Goal: Task Accomplishment & Management: Manage account settings

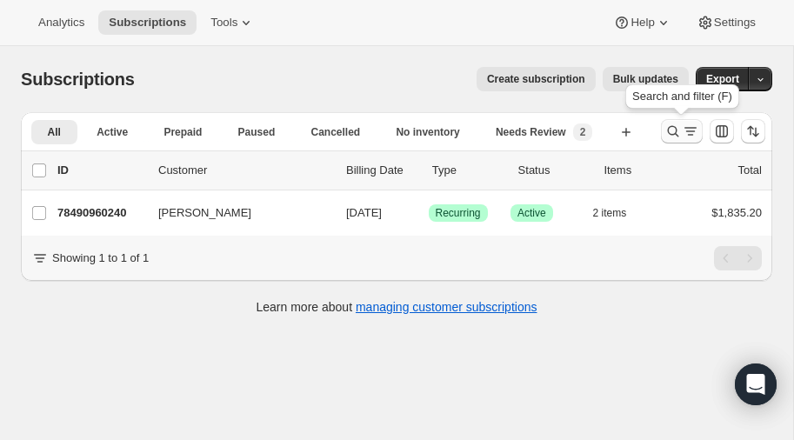
click at [673, 130] on icon "Search and filter results" at bounding box center [673, 131] width 17 height 17
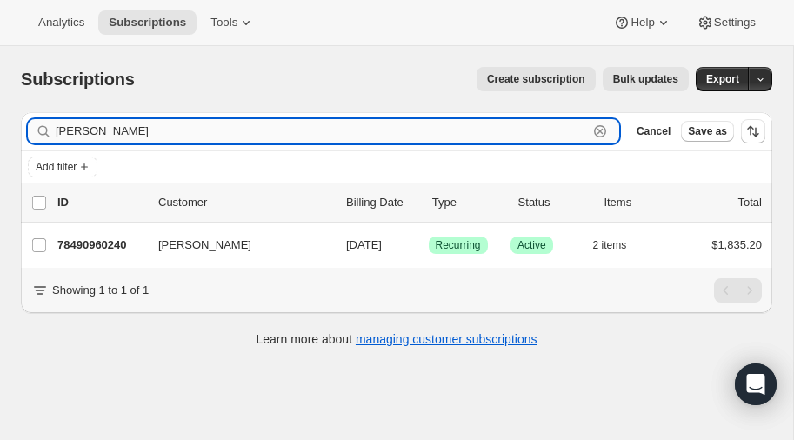
click at [145, 127] on input "[PERSON_NAME]" at bounding box center [322, 131] width 532 height 24
type input "c"
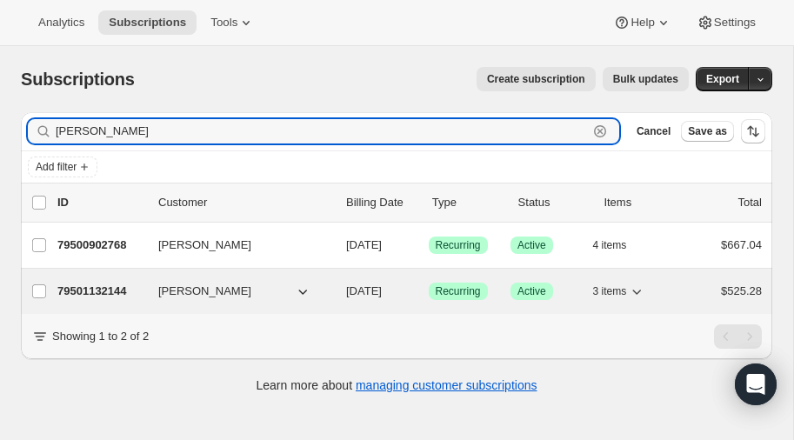
type input "[PERSON_NAME]"
click at [303, 288] on icon "button" at bounding box center [302, 291] width 17 height 17
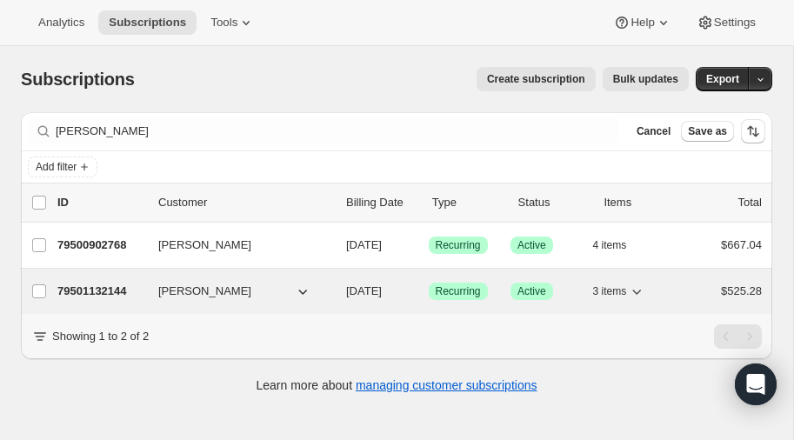
click at [95, 285] on p "79501132144" at bounding box center [100, 291] width 87 height 17
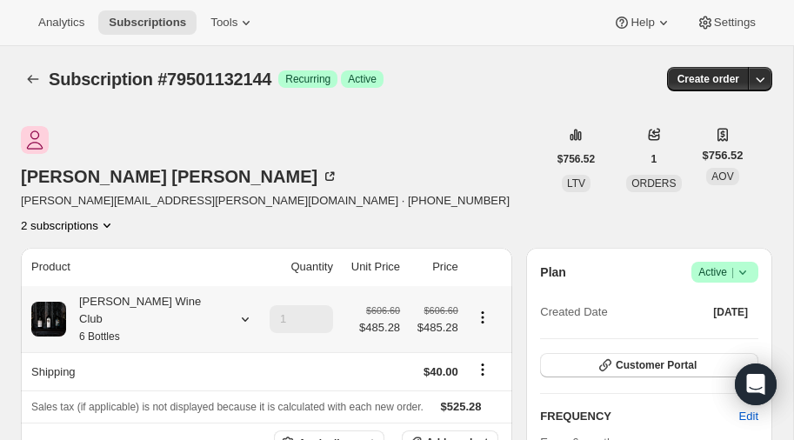
click at [237, 311] on icon at bounding box center [245, 319] width 17 height 17
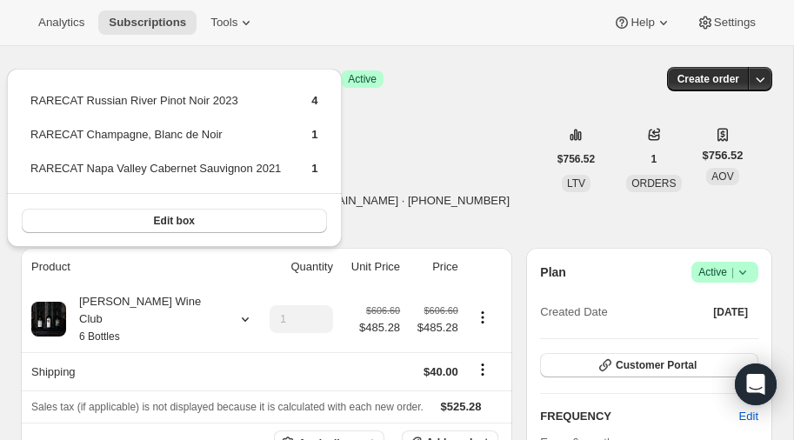
click at [404, 150] on div "[PERSON_NAME] [PERSON_NAME][EMAIL_ADDRESS][PERSON_NAME][DOMAIN_NAME] · [PHONE_N…" at bounding box center [284, 180] width 526 height 108
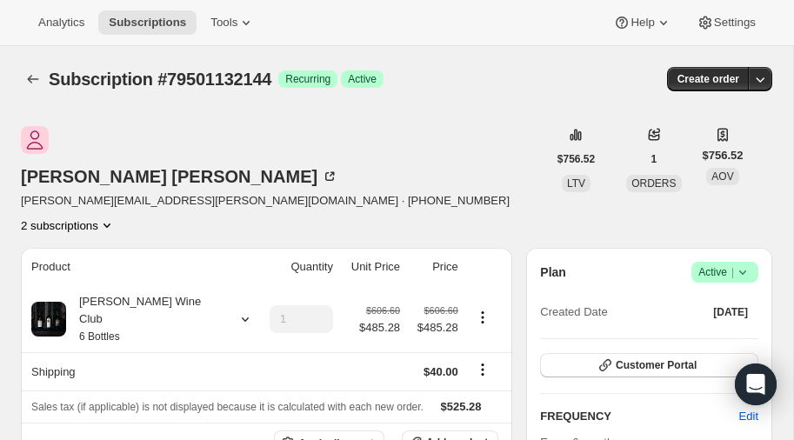
click at [116, 217] on icon "Product actions" at bounding box center [106, 225] width 17 height 17
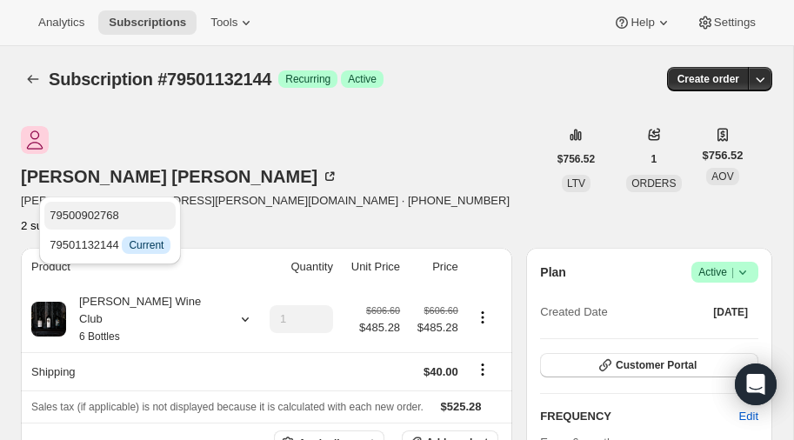
click at [110, 212] on span "79500902768" at bounding box center [85, 215] width 70 height 13
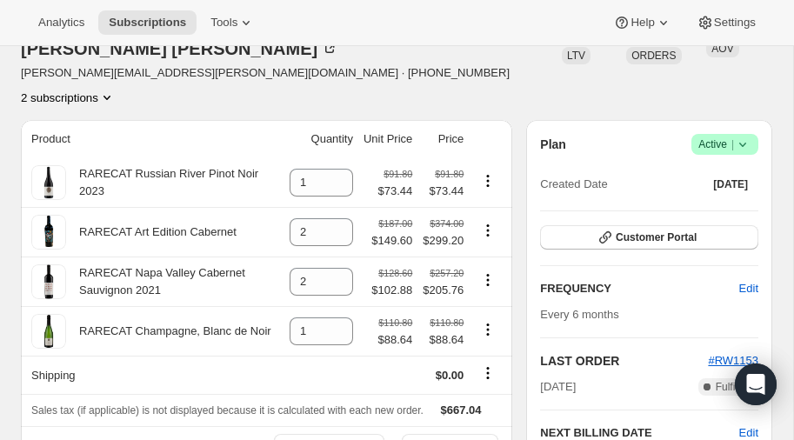
scroll to position [112, 0]
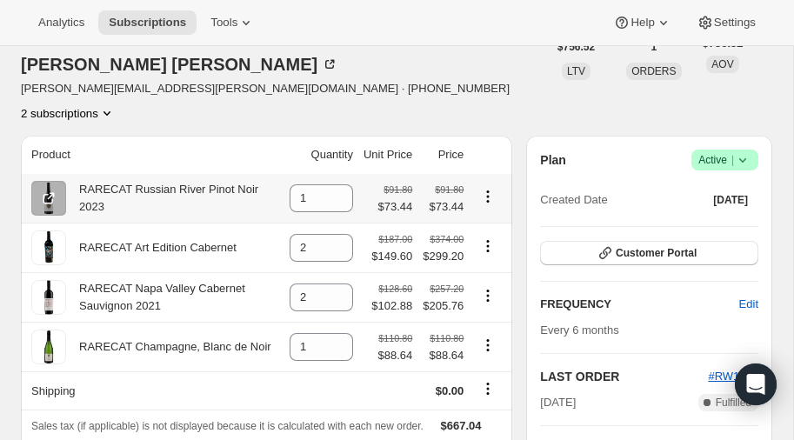
click at [484, 188] on icon "Product actions" at bounding box center [487, 196] width 17 height 17
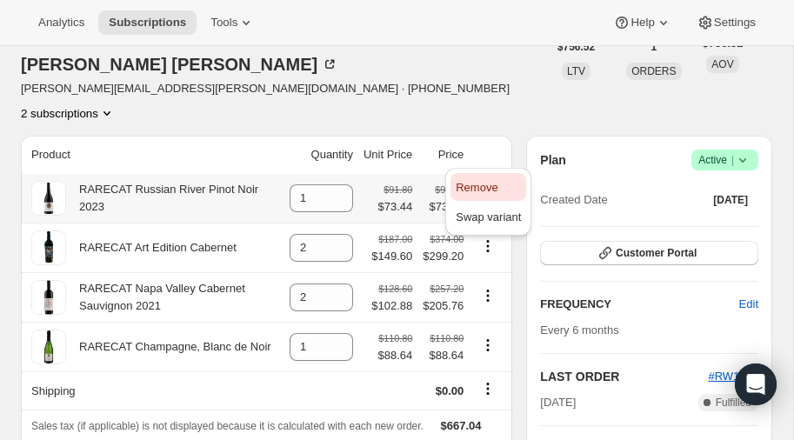
click at [479, 184] on span "Remove" at bounding box center [477, 187] width 42 height 13
type input "0"
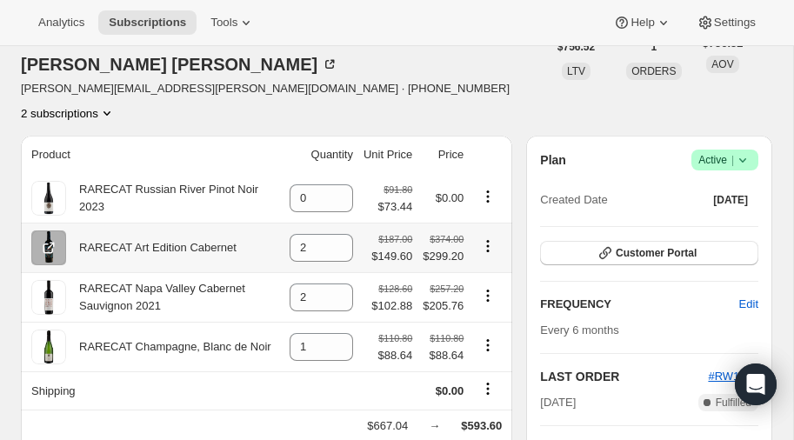
click at [489, 237] on icon "Product actions" at bounding box center [487, 245] width 17 height 17
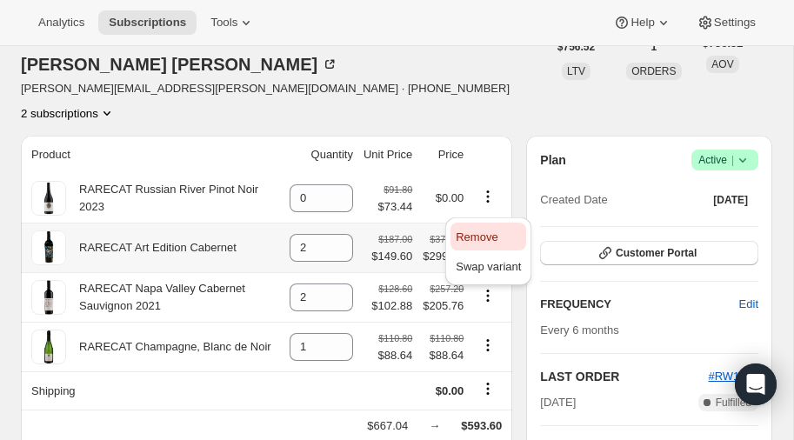
click at [478, 233] on span "Remove" at bounding box center [477, 237] width 42 height 13
type input "0"
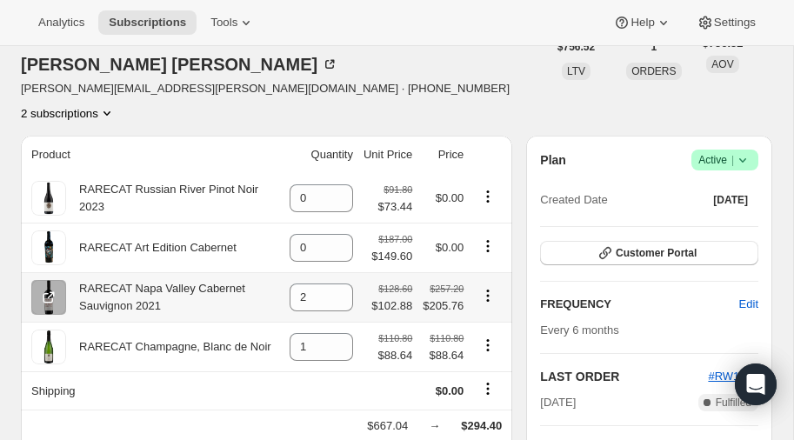
click at [488, 294] on icon "Product actions" at bounding box center [488, 295] width 3 height 3
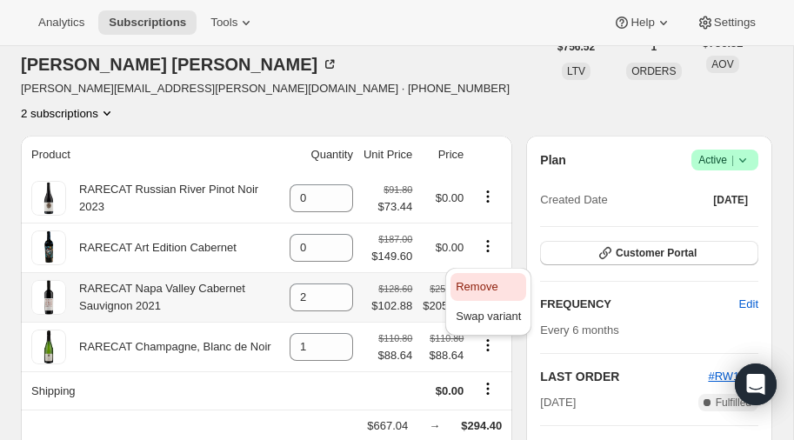
click at [477, 283] on span "Remove" at bounding box center [477, 286] width 42 height 13
type input "0"
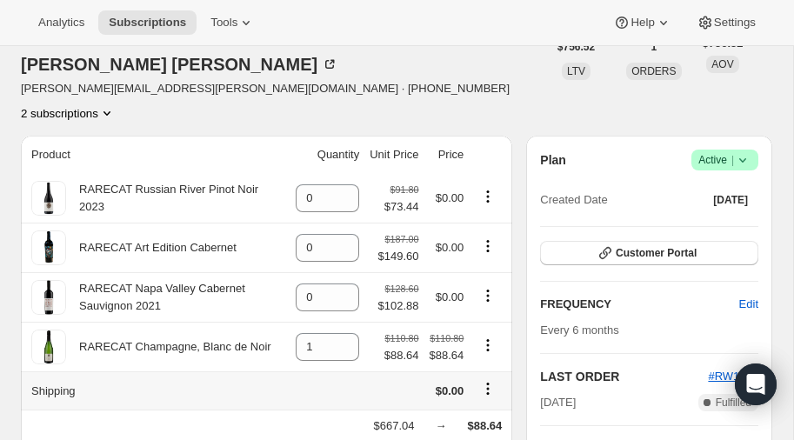
click at [487, 388] on icon "Shipping actions" at bounding box center [488, 389] width 3 height 3
click at [485, 337] on icon "Product actions" at bounding box center [487, 345] width 17 height 17
click at [482, 332] on span "Remove" at bounding box center [477, 336] width 42 height 13
type input "0"
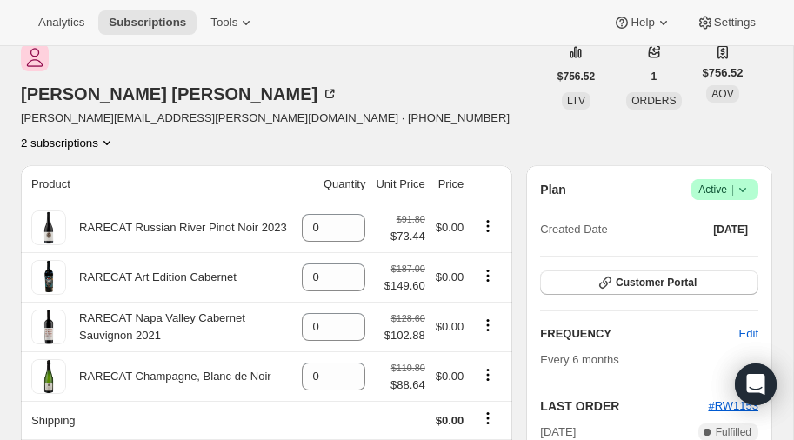
scroll to position [83, 0]
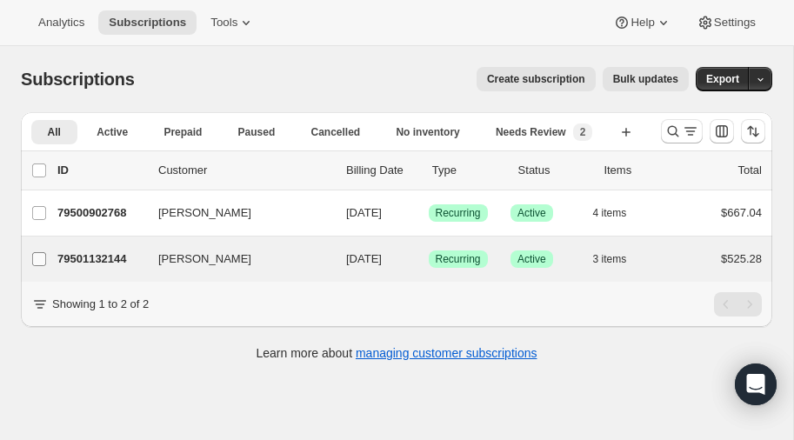
click at [36, 262] on input "[PERSON_NAME]" at bounding box center [39, 259] width 14 height 14
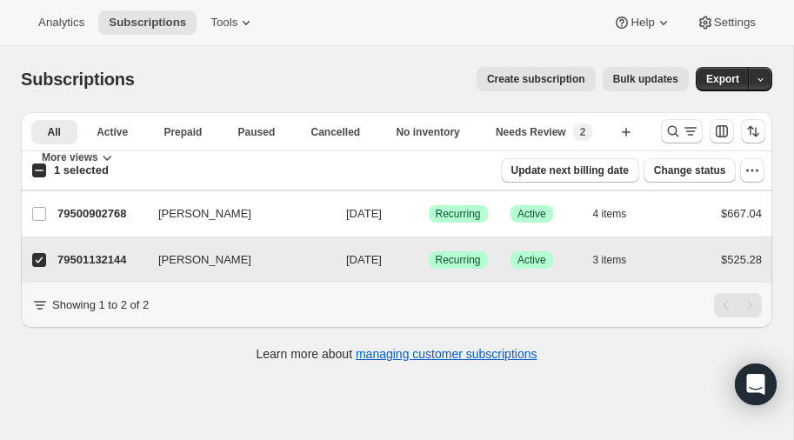
click at [36, 262] on input "[PERSON_NAME]" at bounding box center [39, 260] width 14 height 14
checkbox input "false"
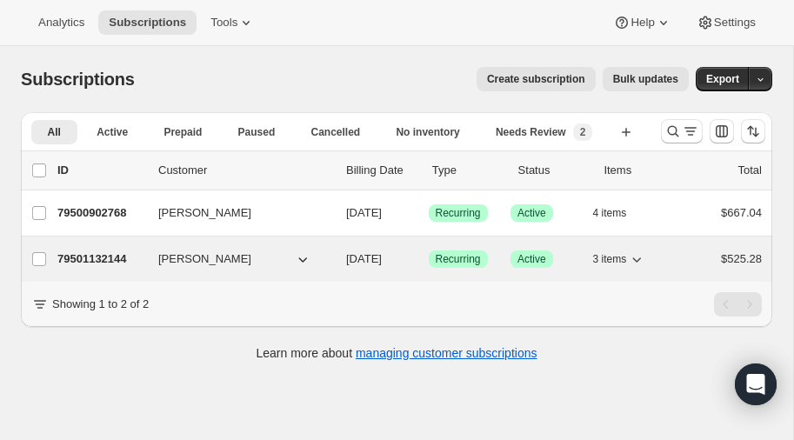
click at [101, 260] on p "79501132144" at bounding box center [100, 259] width 87 height 17
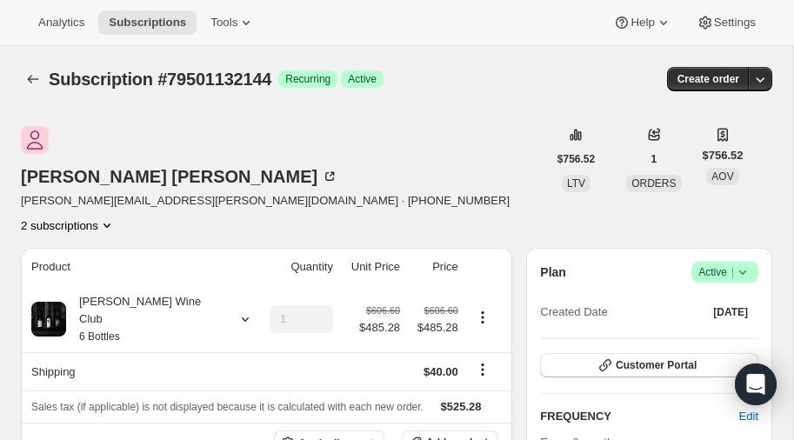
click at [116, 217] on icon "Product actions" at bounding box center [106, 225] width 17 height 17
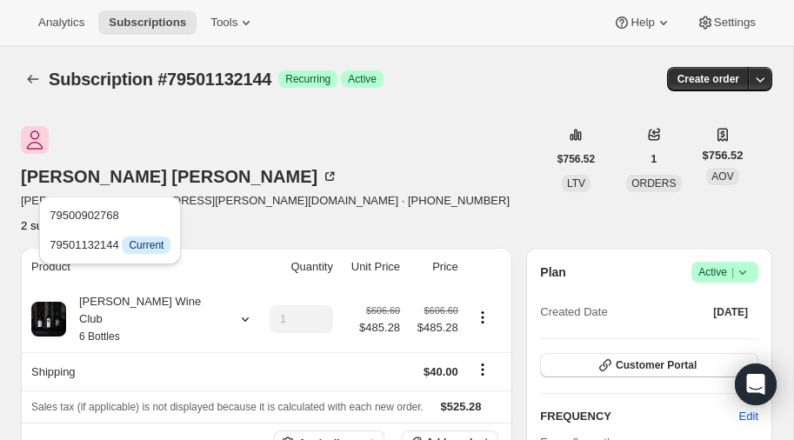
click at [231, 217] on div "2 subscriptions" at bounding box center [265, 225] width 489 height 17
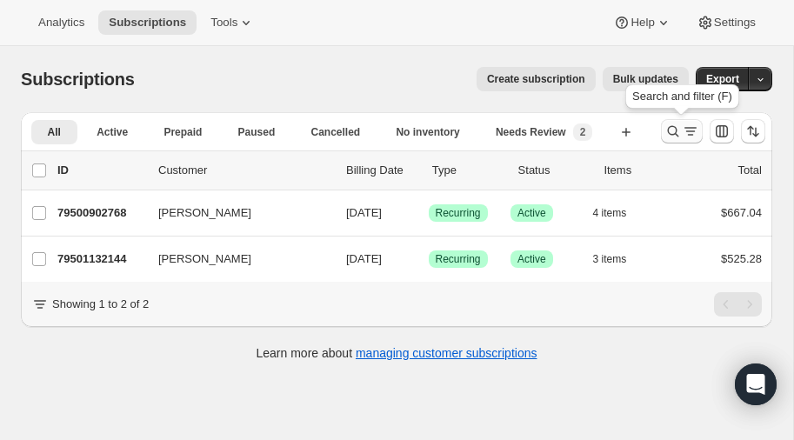
click at [673, 132] on icon "Search and filter results" at bounding box center [673, 131] width 17 height 17
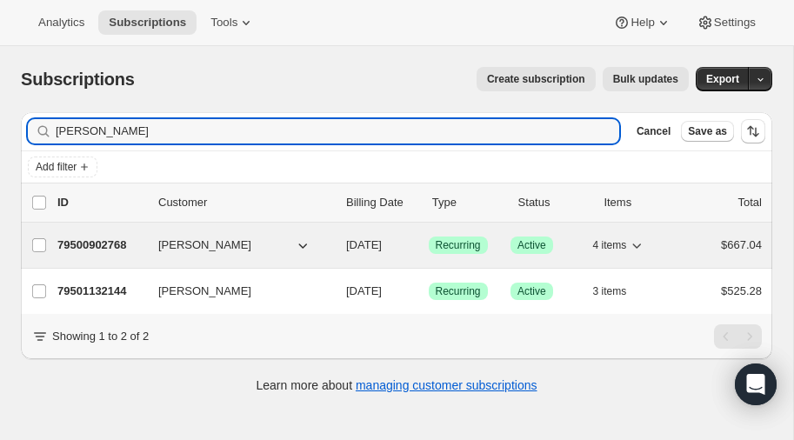
click at [94, 237] on p "79500902768" at bounding box center [100, 245] width 87 height 17
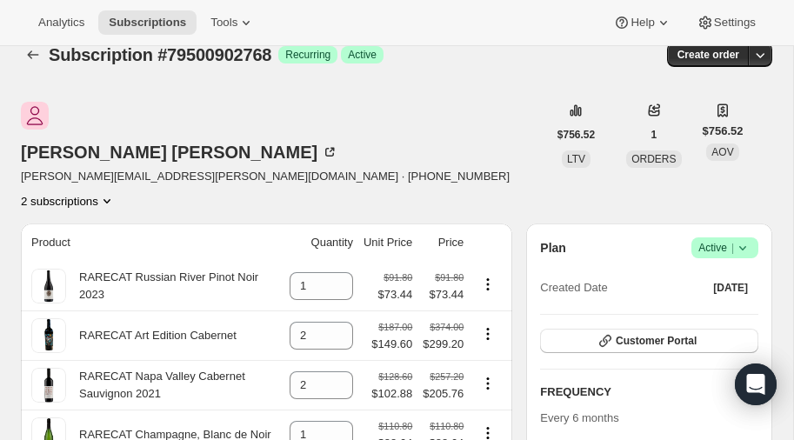
scroll to position [18, 0]
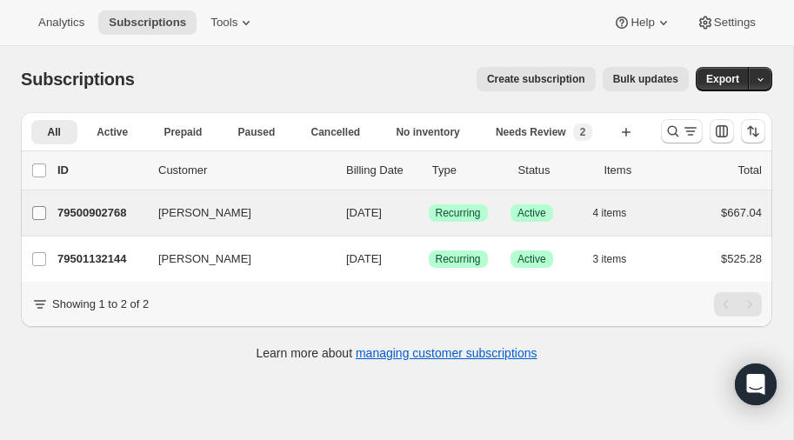
click at [40, 215] on input "[PERSON_NAME]" at bounding box center [39, 213] width 14 height 14
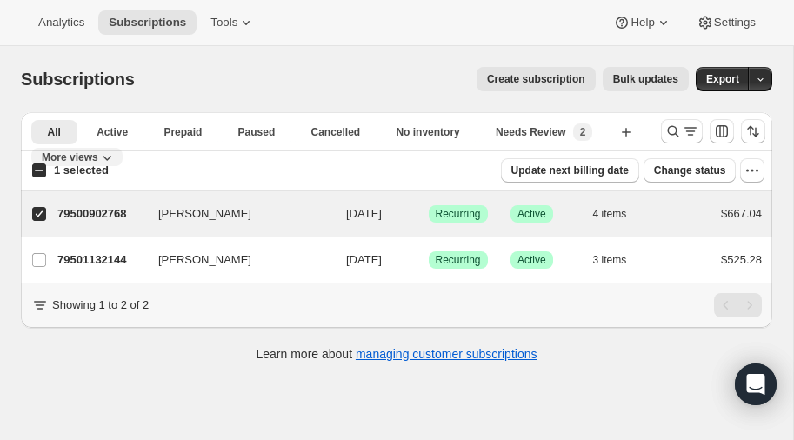
click at [116, 149] on icon "More views" at bounding box center [106, 157] width 17 height 17
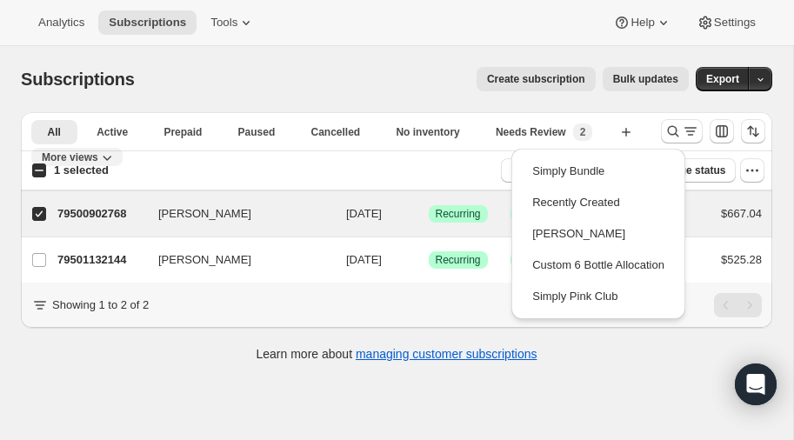
click at [116, 149] on icon "More views" at bounding box center [106, 157] width 17 height 17
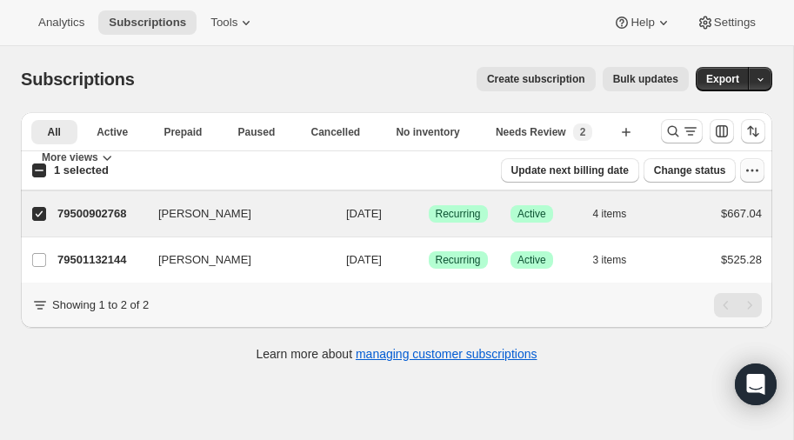
click at [756, 168] on icon "button" at bounding box center [752, 170] width 17 height 17
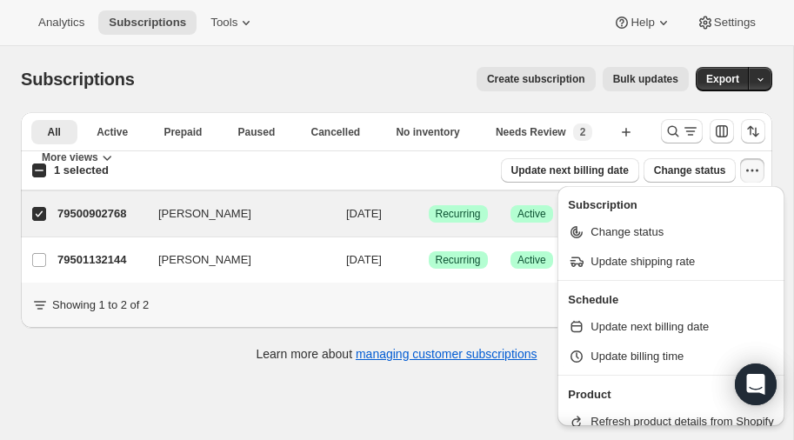
click at [413, 172] on div "1 selected Update next billing date Change status" at bounding box center [397, 170] width 749 height 24
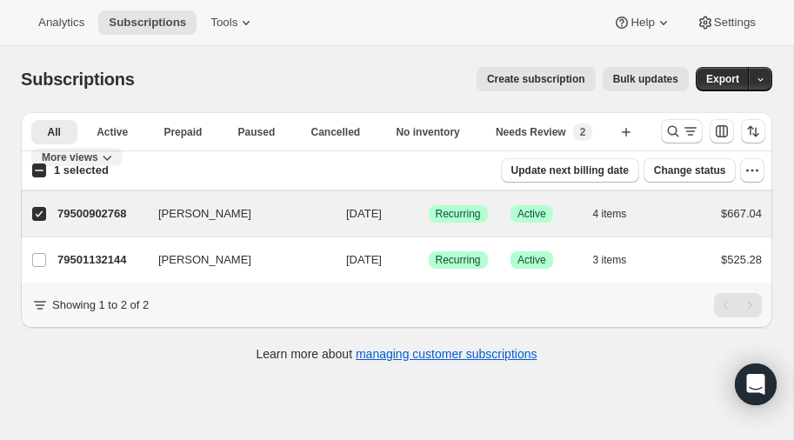
click at [116, 149] on icon "More views" at bounding box center [106, 157] width 17 height 17
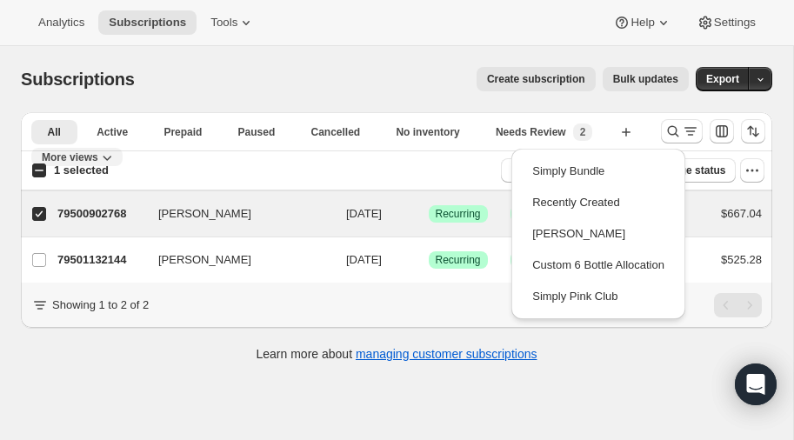
click at [116, 149] on icon "More views" at bounding box center [106, 157] width 17 height 17
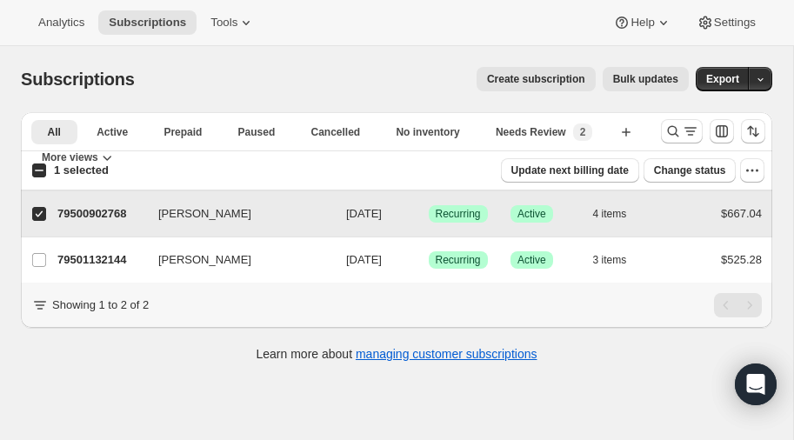
click at [43, 214] on input "[PERSON_NAME]" at bounding box center [39, 214] width 14 height 14
checkbox input "false"
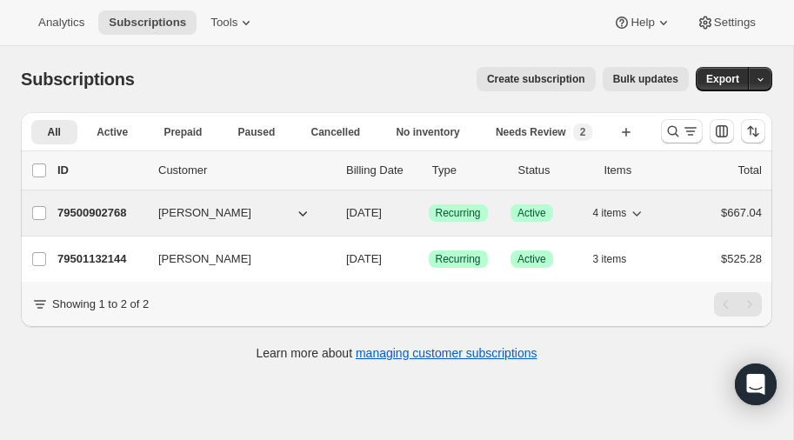
click at [112, 211] on p "79500902768" at bounding box center [100, 212] width 87 height 17
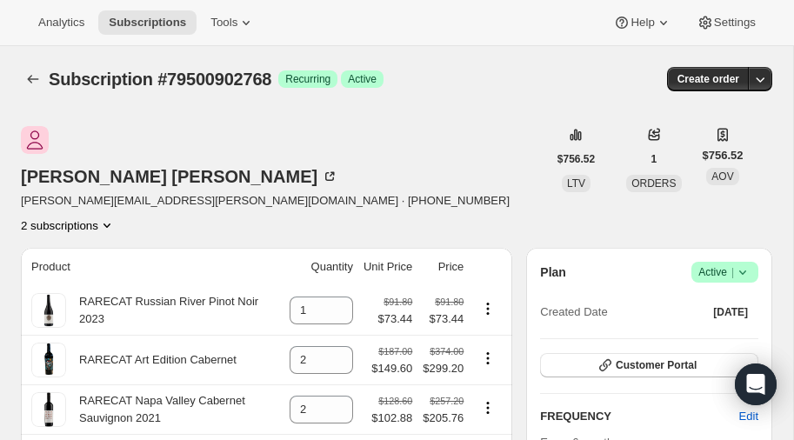
click at [110, 224] on icon "Product actions" at bounding box center [107, 226] width 7 height 4
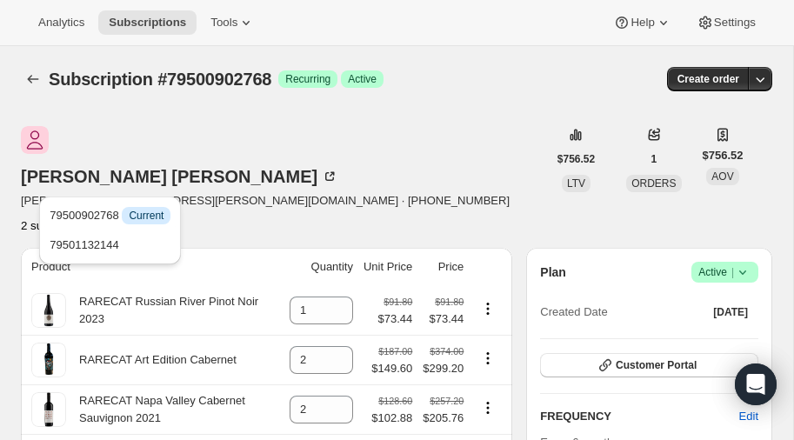
click at [110, 224] on icon "Product actions" at bounding box center [107, 226] width 7 height 4
click at [403, 150] on div "[PERSON_NAME] [PERSON_NAME][EMAIL_ADDRESS][PERSON_NAME][DOMAIN_NAME] · [PHONE_N…" at bounding box center [284, 180] width 526 height 108
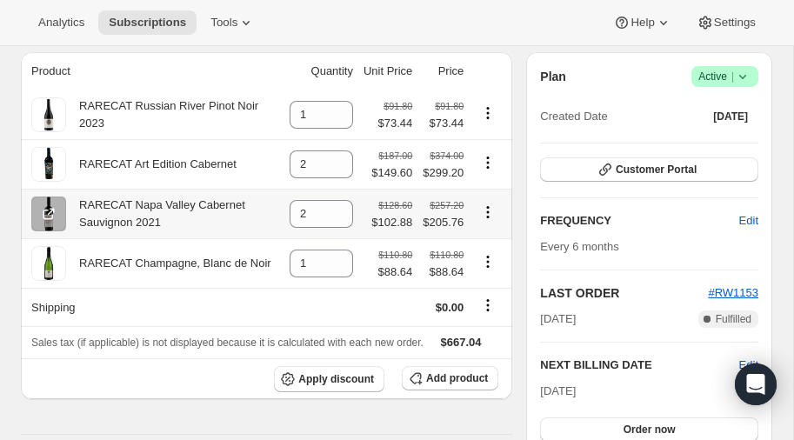
scroll to position [192, 0]
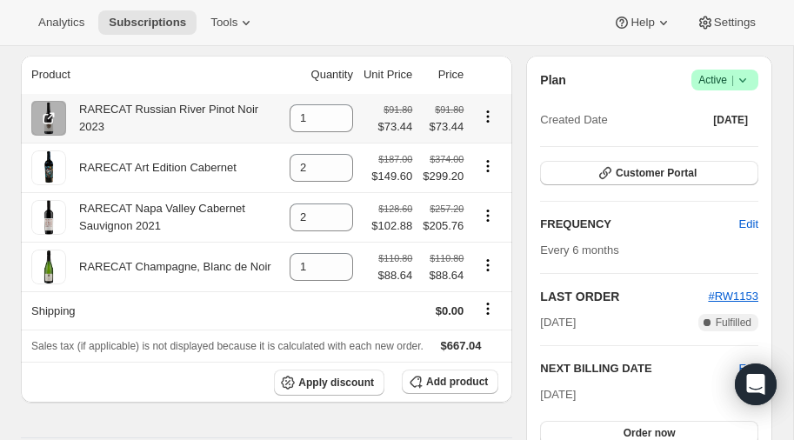
click at [487, 108] on icon "Product actions" at bounding box center [487, 116] width 17 height 17
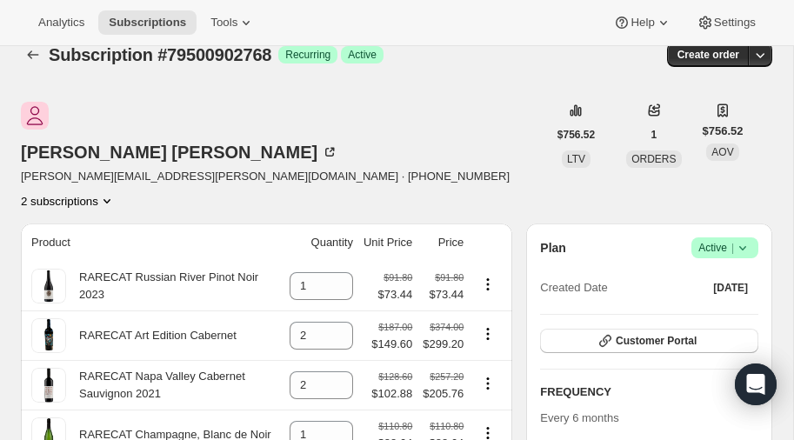
scroll to position [0, 0]
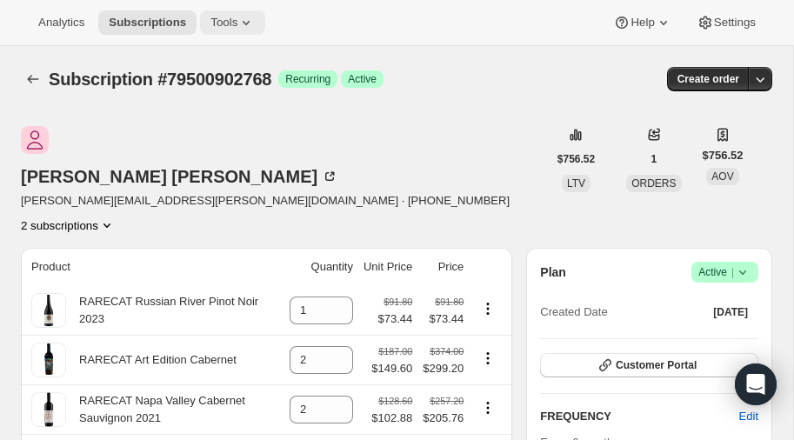
click at [243, 23] on icon at bounding box center [245, 22] width 17 height 17
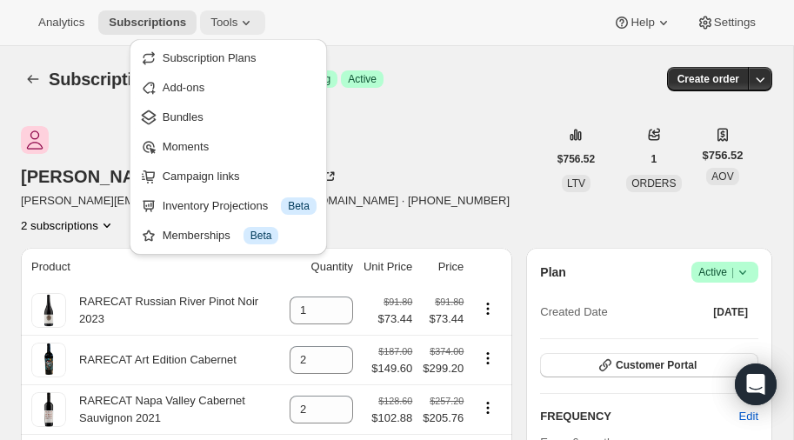
click at [243, 23] on icon at bounding box center [245, 22] width 17 height 17
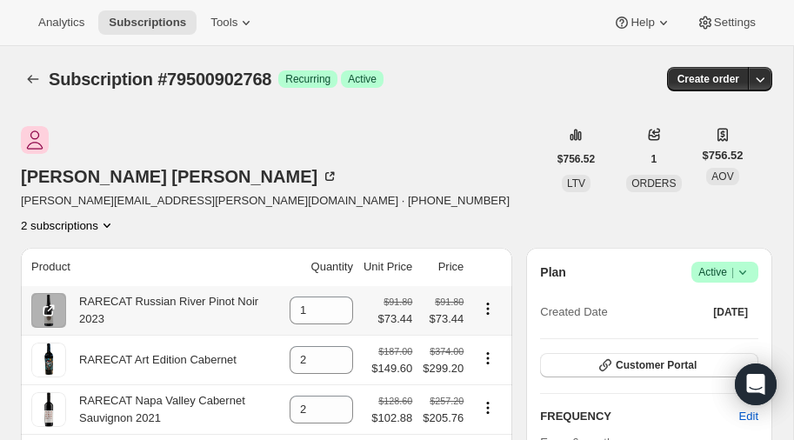
click at [488, 307] on icon "Product actions" at bounding box center [488, 308] width 3 height 3
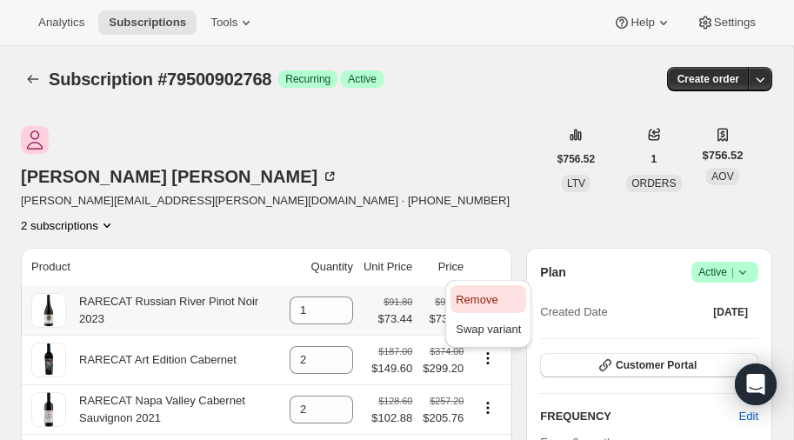
click at [487, 296] on span "Remove" at bounding box center [477, 299] width 42 height 13
type input "0"
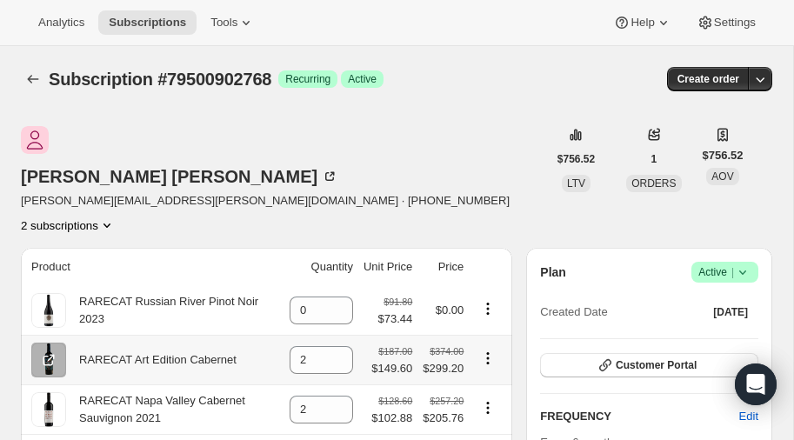
click at [489, 357] on icon "Product actions" at bounding box center [488, 358] width 3 height 3
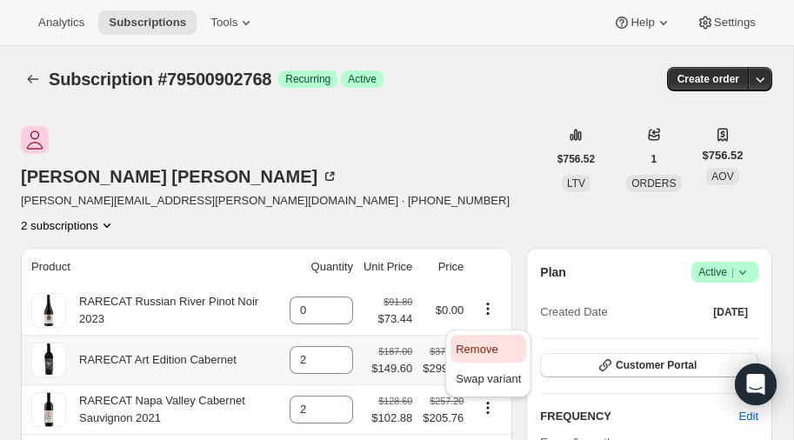
click at [483, 347] on span "Remove" at bounding box center [477, 349] width 42 height 13
type input "0"
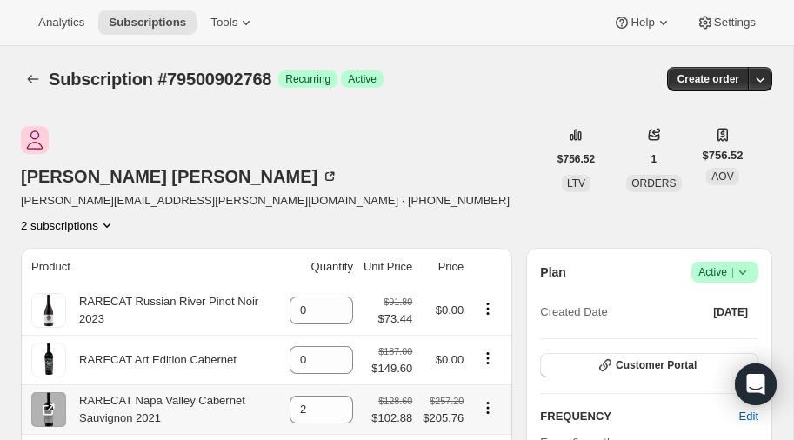
click at [490, 399] on icon "Product actions" at bounding box center [487, 407] width 17 height 17
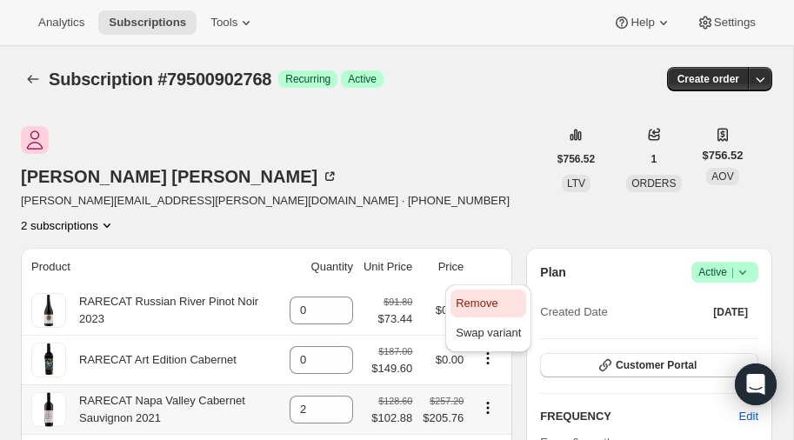
click at [473, 305] on span "Remove" at bounding box center [477, 303] width 42 height 13
type input "0"
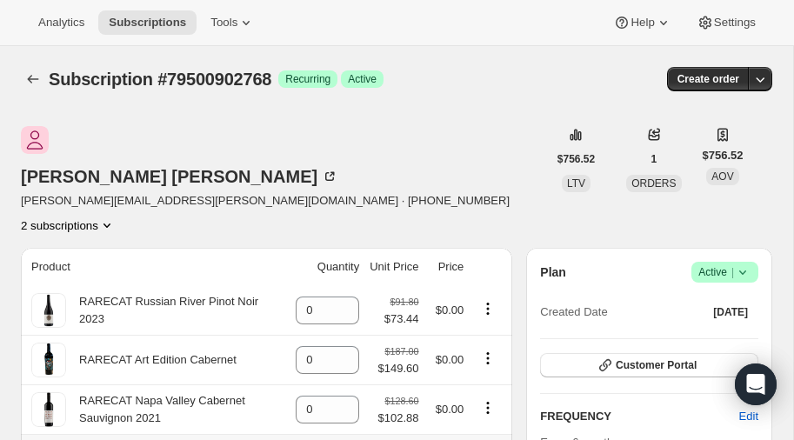
click at [486, 351] on span "Remove" at bounding box center [477, 353] width 42 height 13
type input "0"
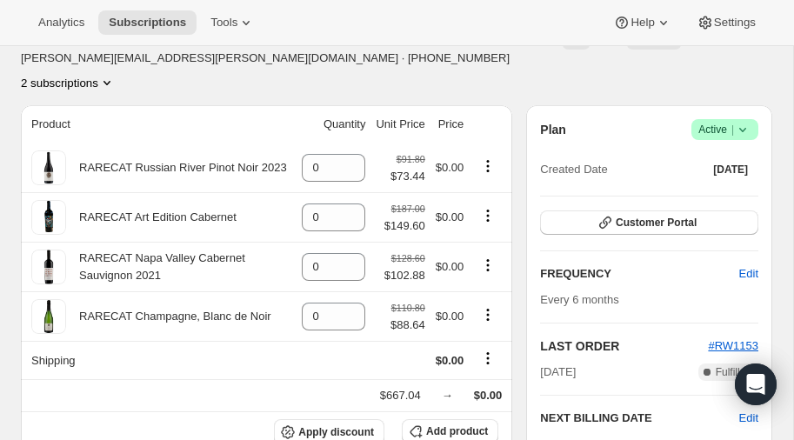
scroll to position [315, 0]
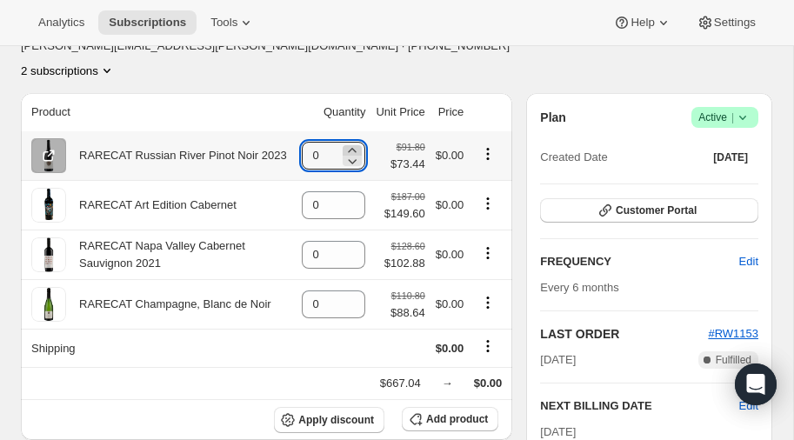
click at [355, 142] on icon at bounding box center [352, 150] width 17 height 17
type input "1"
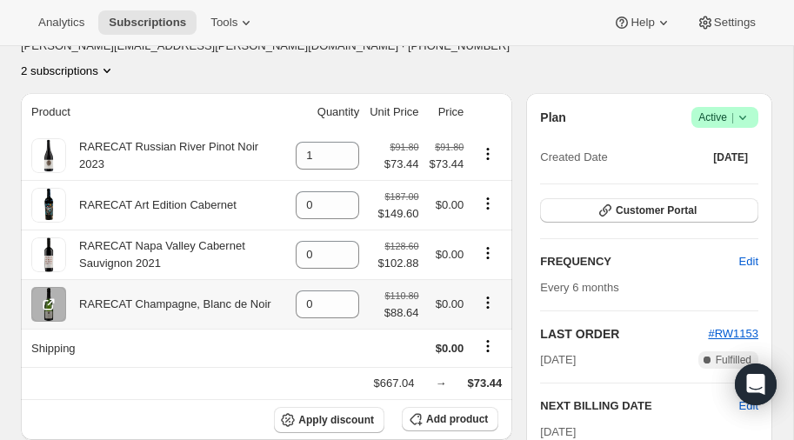
click at [489, 294] on icon "Product actions" at bounding box center [487, 302] width 17 height 17
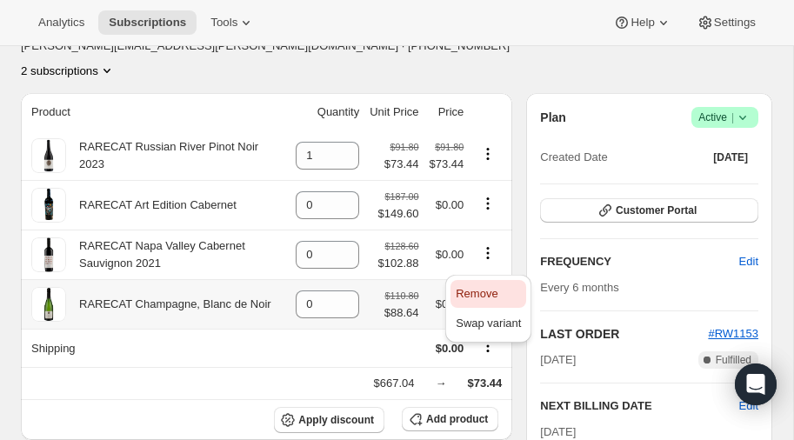
click at [480, 288] on span "Remove" at bounding box center [477, 293] width 42 height 13
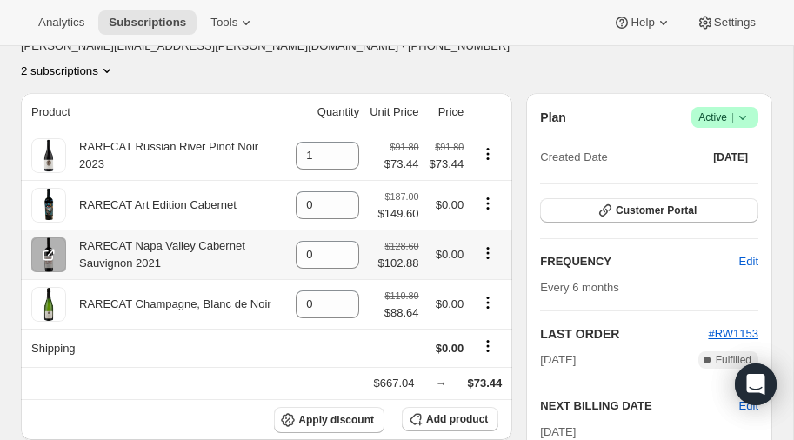
click at [490, 244] on icon "Product actions" at bounding box center [487, 252] width 17 height 17
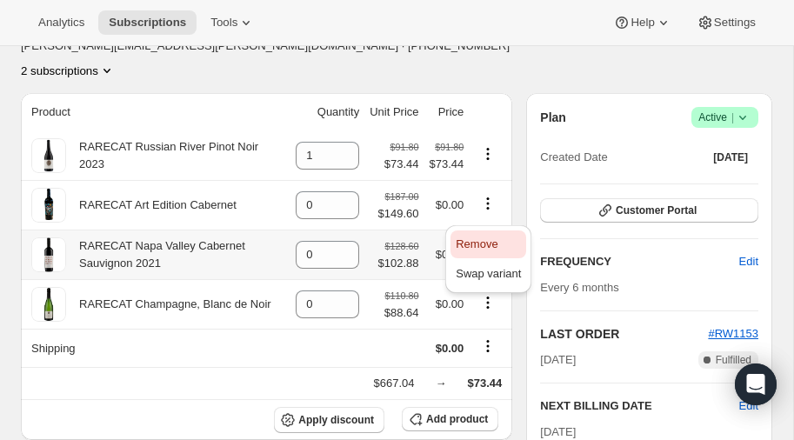
click at [475, 241] on span "Remove" at bounding box center [477, 243] width 42 height 13
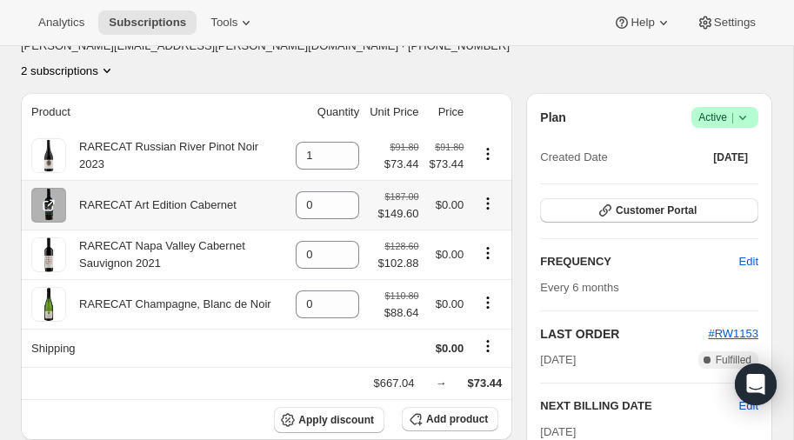
click at [486, 195] on icon "Product actions" at bounding box center [487, 203] width 17 height 17
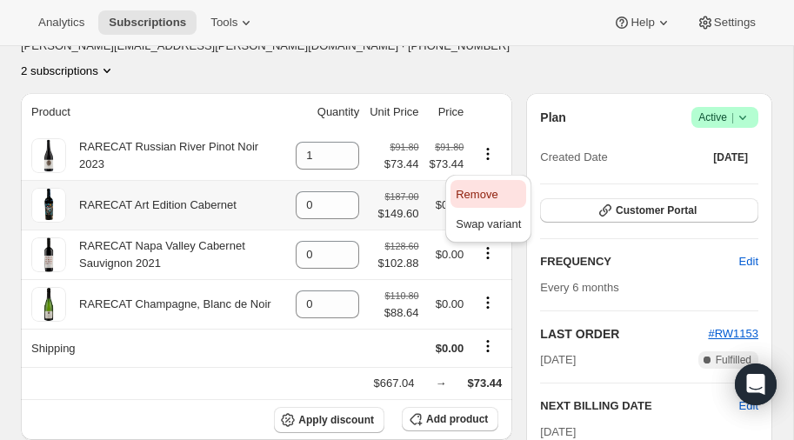
click at [476, 190] on span "Remove" at bounding box center [477, 194] width 42 height 13
